Goal: Task Accomplishment & Management: Manage account settings

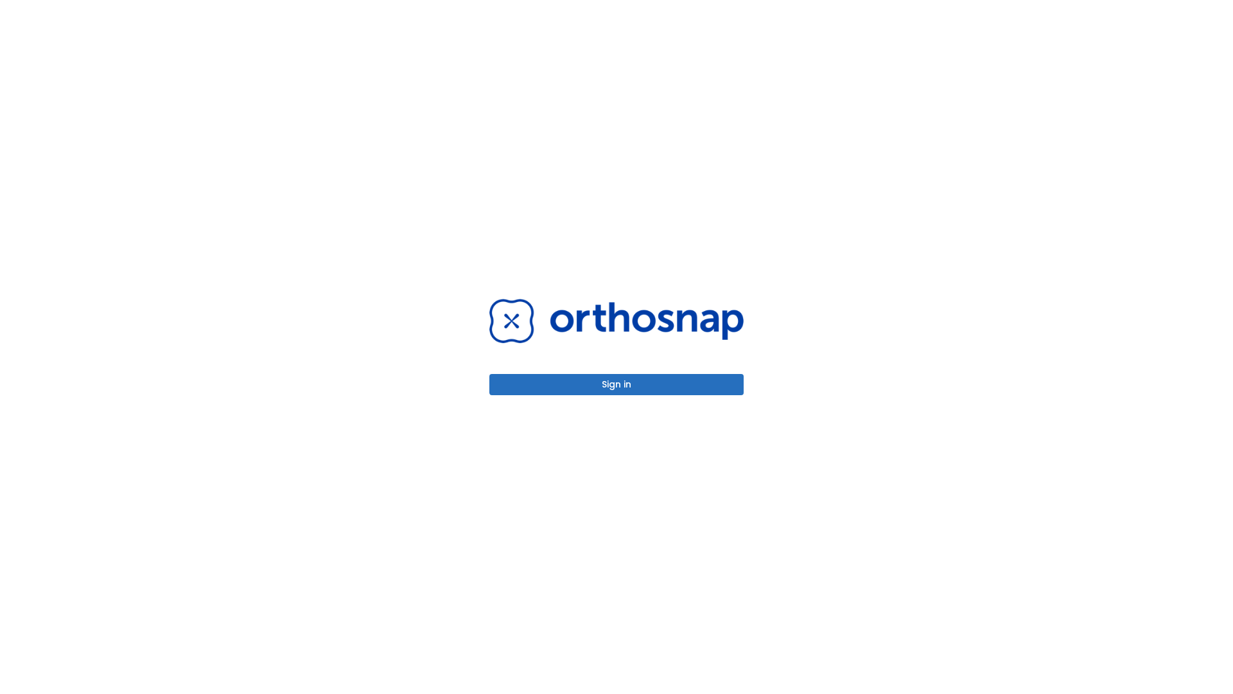
click at [617, 384] on button "Sign in" at bounding box center [616, 384] width 254 height 21
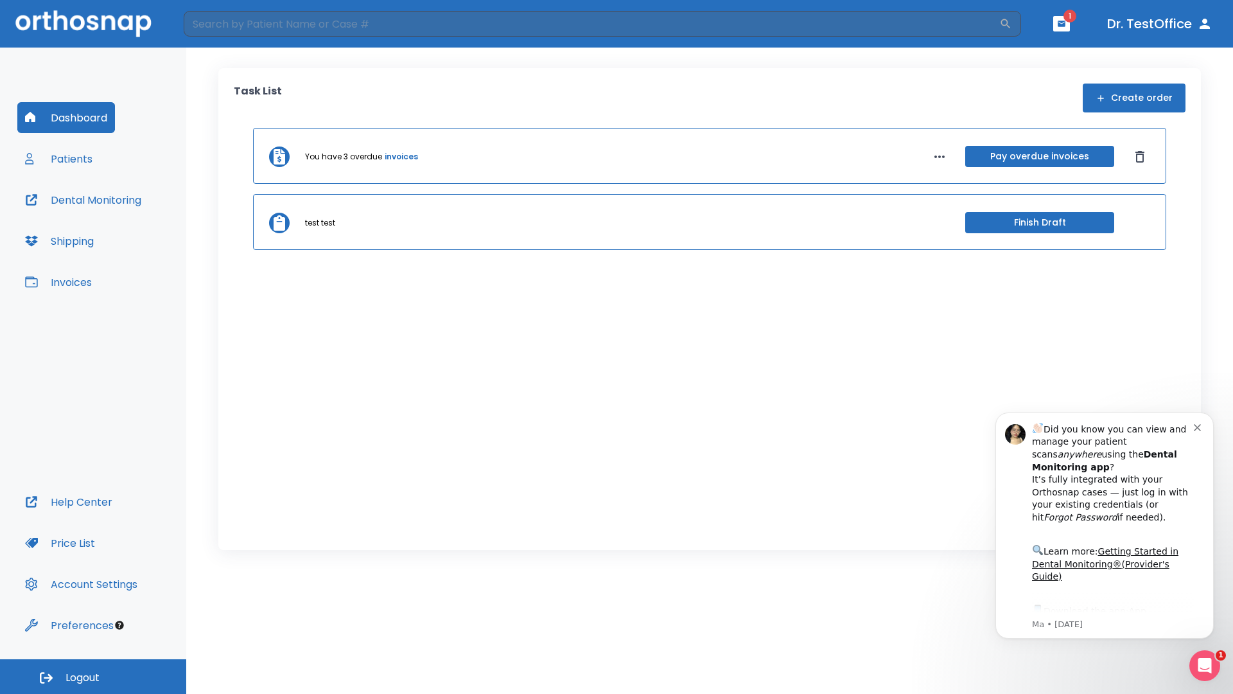
click at [93, 676] on span "Logout" at bounding box center [83, 678] width 34 height 14
